Goal: Navigation & Orientation: Find specific page/section

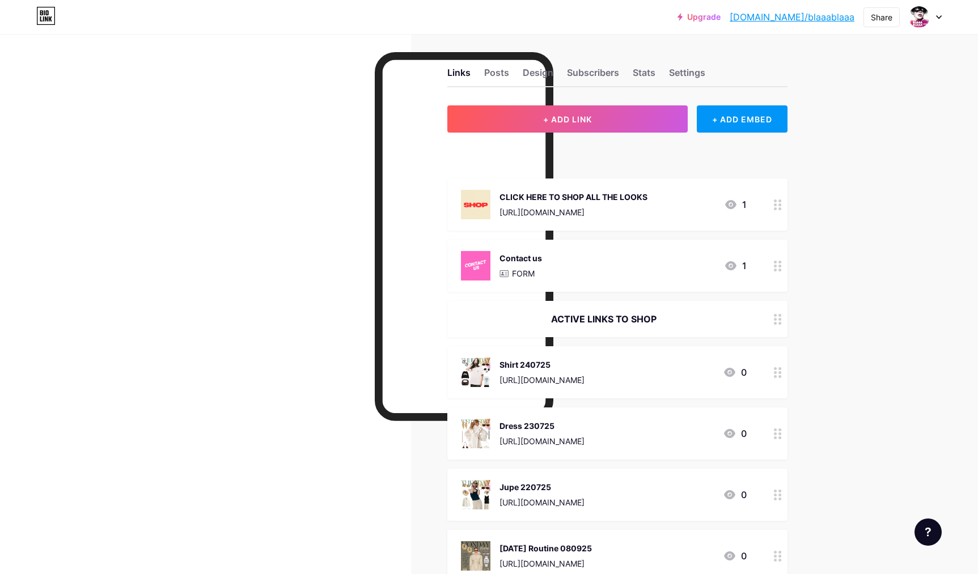
click at [643, 73] on div "Stats" at bounding box center [644, 76] width 23 height 20
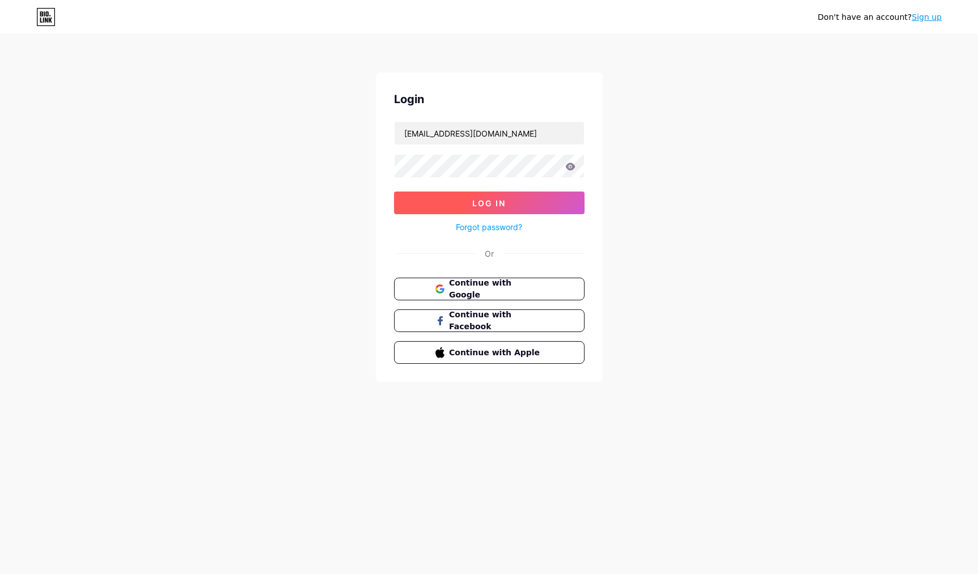
click at [481, 202] on span "Log In" at bounding box center [488, 203] width 33 height 10
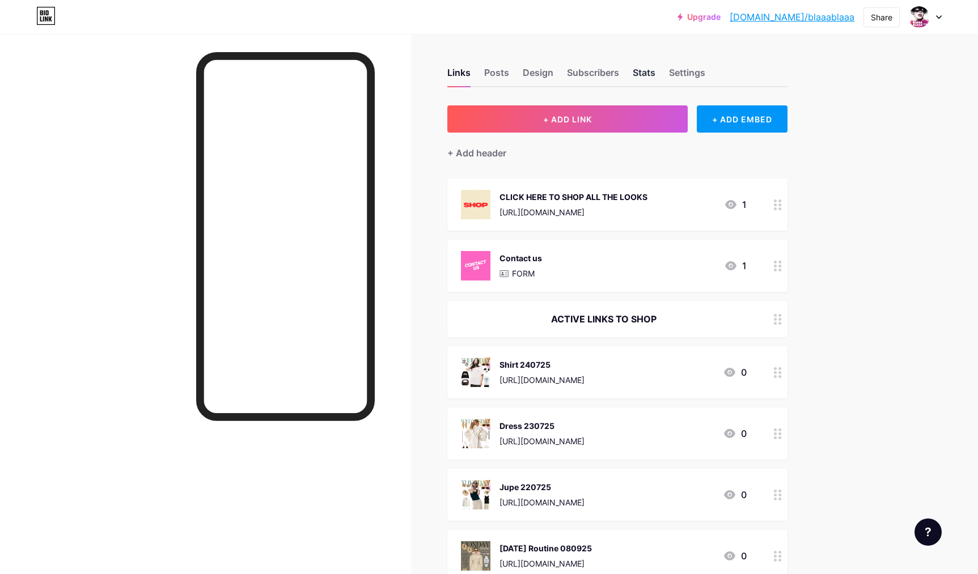
click at [637, 74] on div "Stats" at bounding box center [644, 76] width 23 height 20
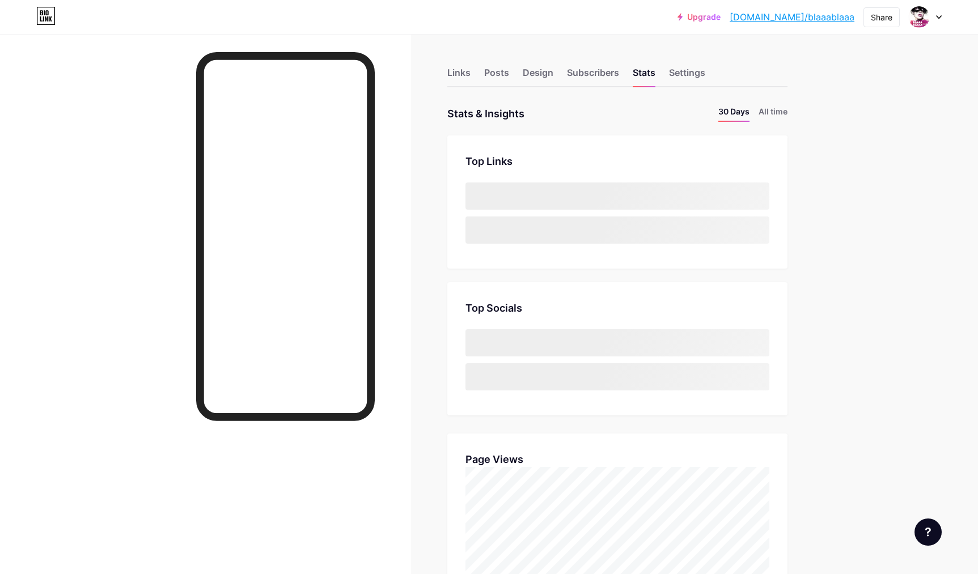
scroll to position [574, 978]
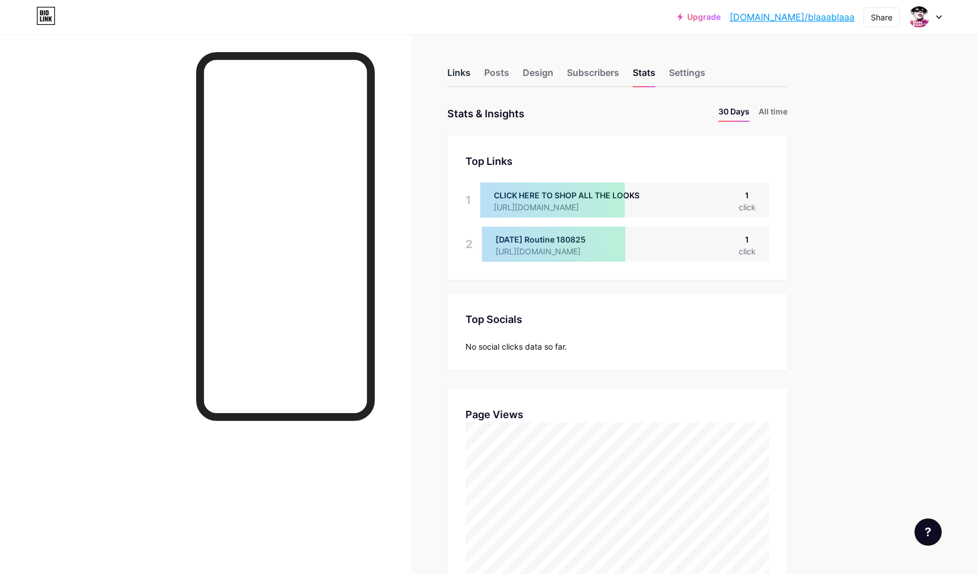
click at [452, 72] on div "Links" at bounding box center [458, 76] width 23 height 20
